Goal: Information Seeking & Learning: Learn about a topic

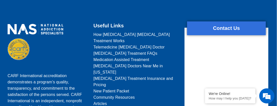
scroll to position [410, 0]
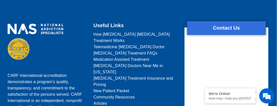
click at [155, 34] on span "How [MEDICAL_DATA] [MEDICAL_DATA] Treatment Works" at bounding box center [135, 37] width 85 height 13
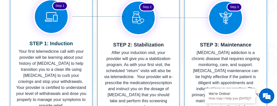
scroll to position [995, 0]
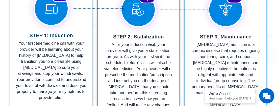
click at [153, 65] on p "After your induction visit, your provider will give you a stabilization program…" at bounding box center [138, 78] width 69 height 73
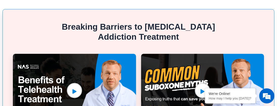
scroll to position [0, 0]
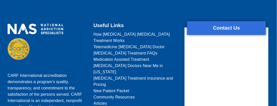
scroll to position [354, 0]
